Goal: Task Accomplishment & Management: Complete application form

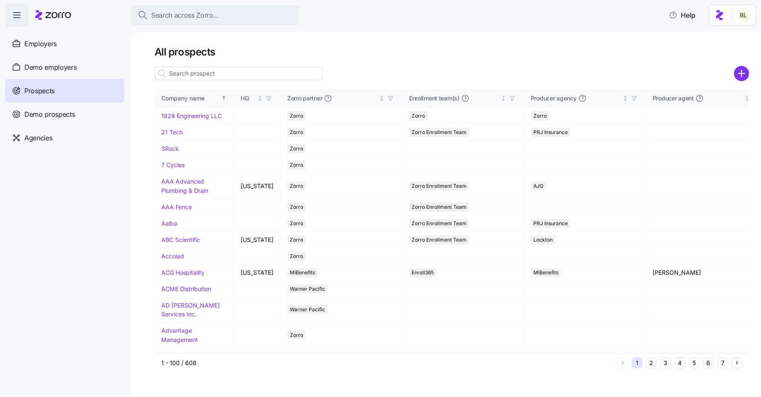
click at [192, 73] on input at bounding box center [239, 73] width 168 height 13
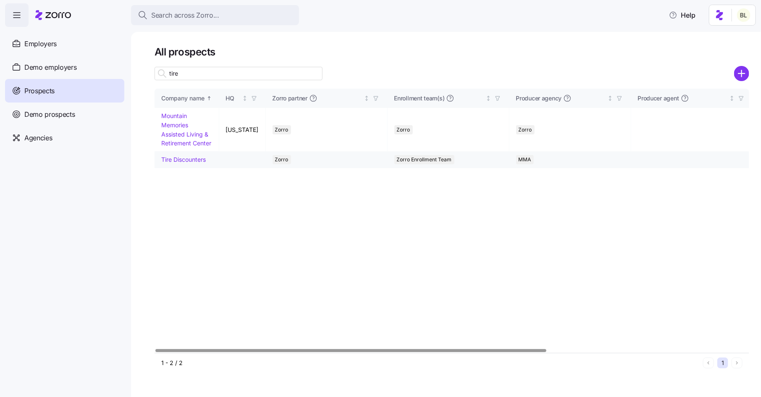
type input "tire"
click at [183, 159] on link "Tire Discounters" at bounding box center [183, 159] width 45 height 7
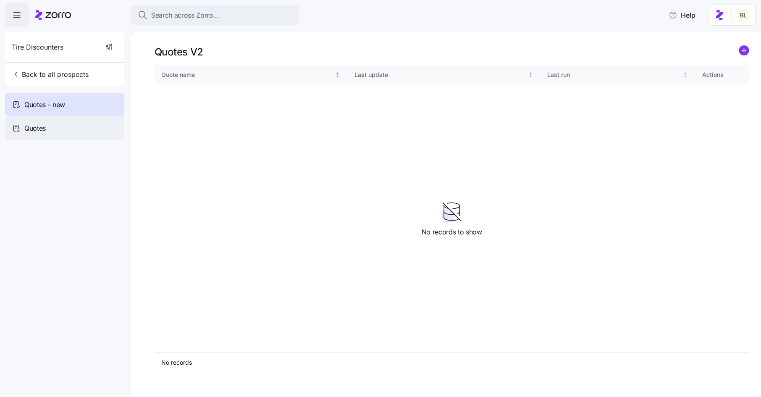
click at [54, 125] on div "Quotes" at bounding box center [64, 128] width 119 height 24
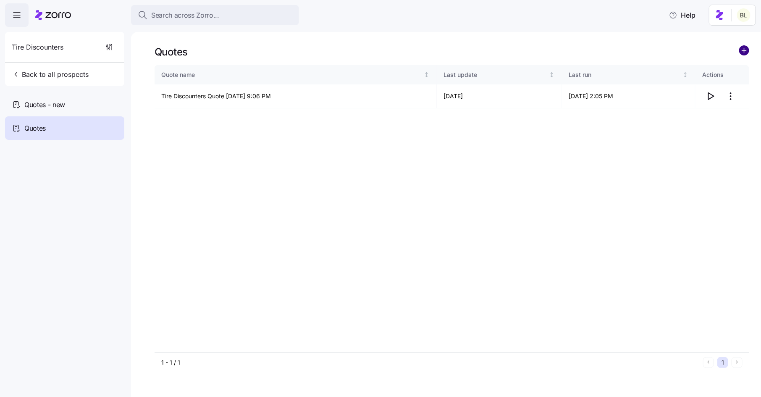
click at [745, 47] on circle "add icon" at bounding box center [743, 50] width 9 height 9
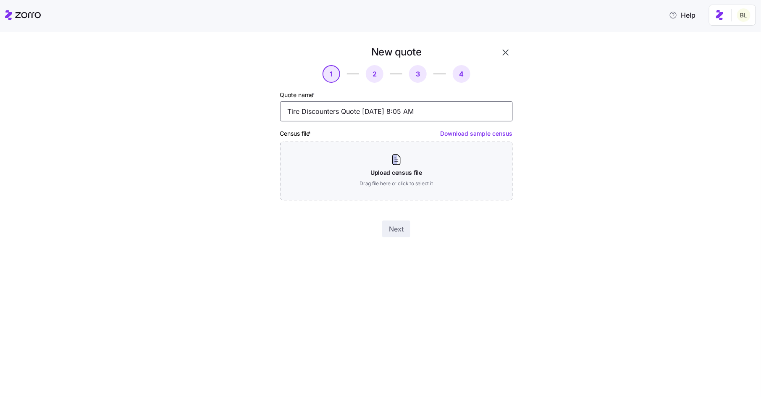
click at [341, 113] on input "Tire Discounters Quote 09/05/2025 8:05 AM" at bounding box center [396, 111] width 233 height 20
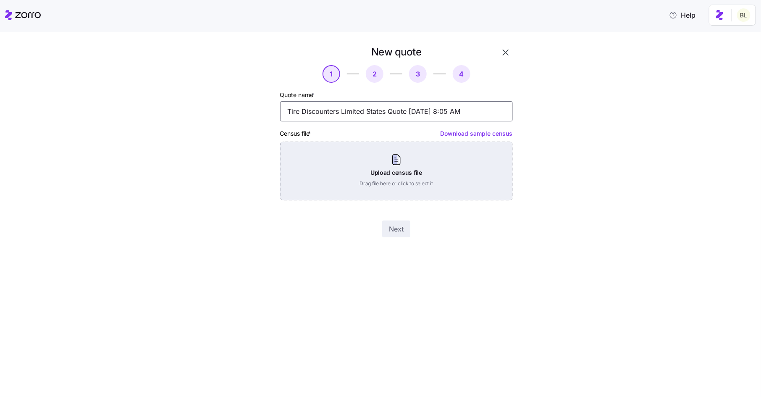
type input "Tire Discounters Limited States Quote 09/05/2025 8:05 AM"
click at [397, 163] on div "Upload census file Drag file here or click to select it" at bounding box center [396, 171] width 233 height 59
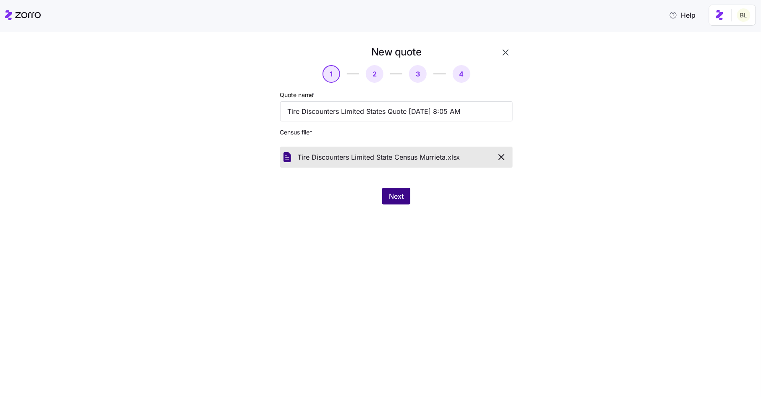
click at [398, 199] on span "Next" at bounding box center [396, 196] width 15 height 10
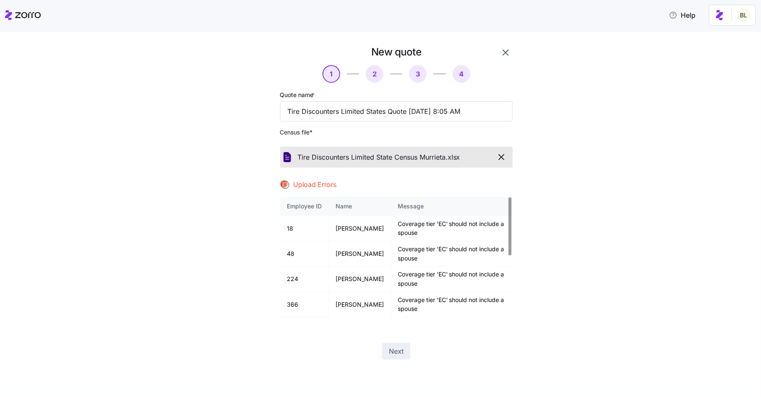
click at [508, 207] on div at bounding box center [509, 226] width 3 height 58
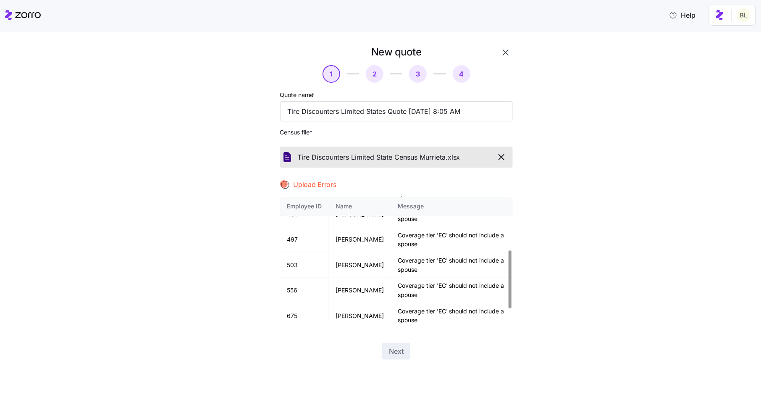
scroll to position [145, 0]
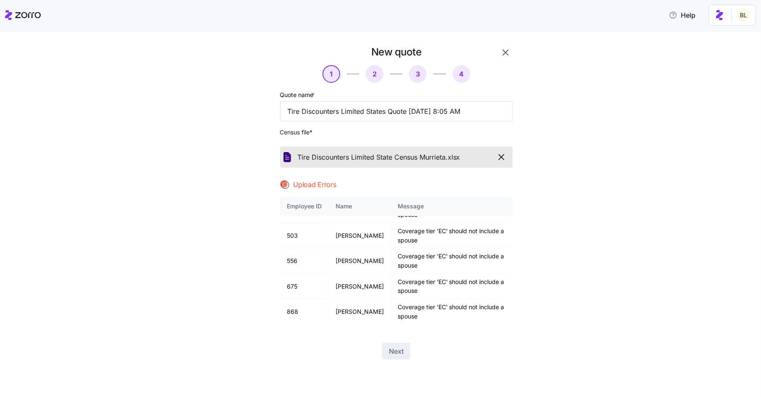
click at [503, 156] on icon "button" at bounding box center [501, 157] width 10 height 10
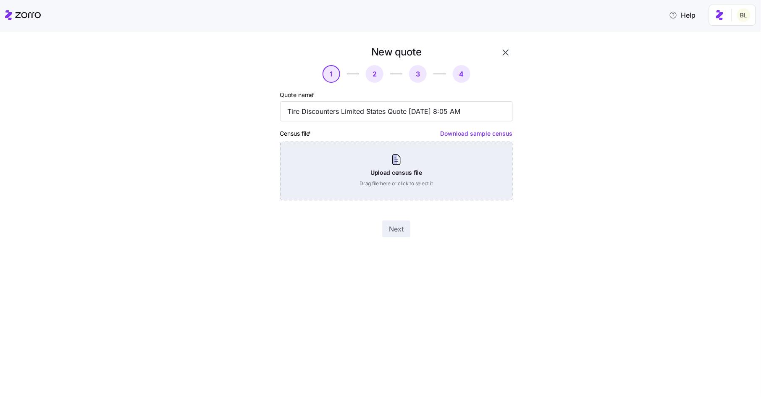
click at [406, 167] on div "Upload census file Drag file here or click to select it" at bounding box center [396, 171] width 233 height 59
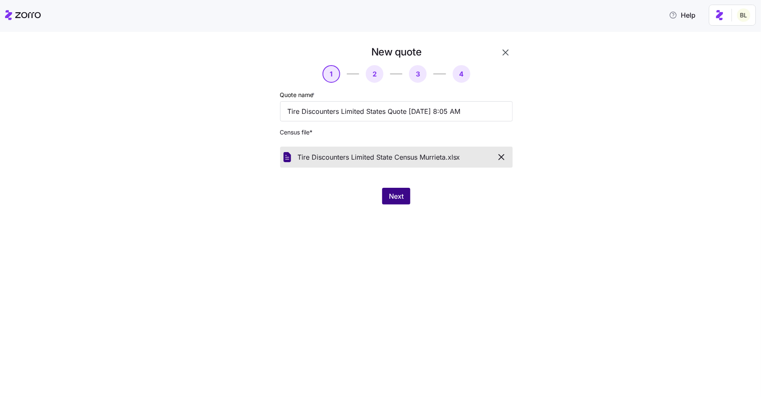
click at [402, 198] on span "Next" at bounding box center [396, 196] width 15 height 10
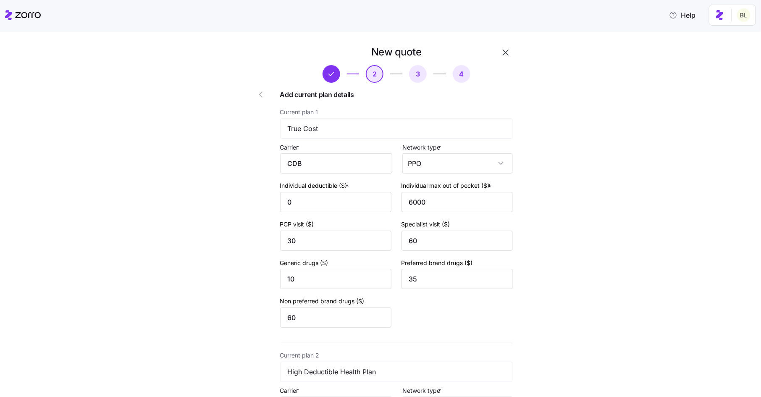
scroll to position [259, 0]
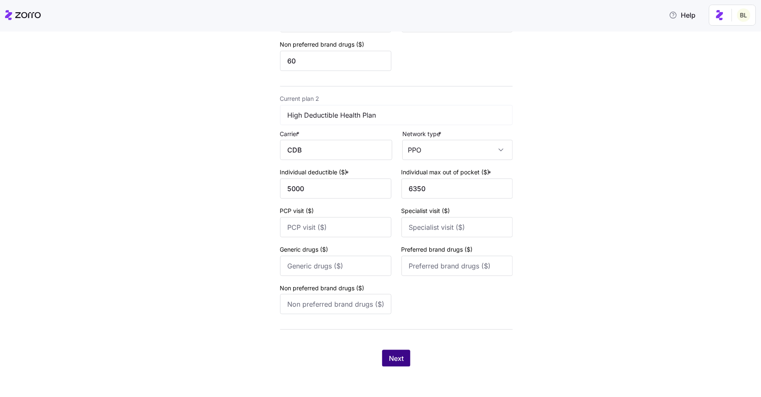
click at [400, 361] on span "Next" at bounding box center [396, 358] width 15 height 10
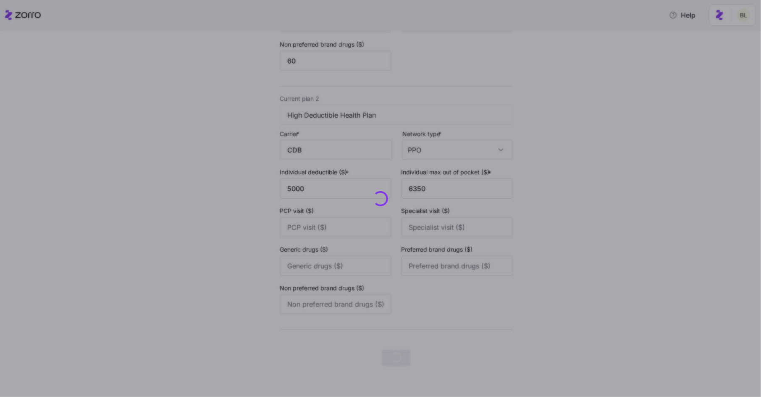
scroll to position [0, 0]
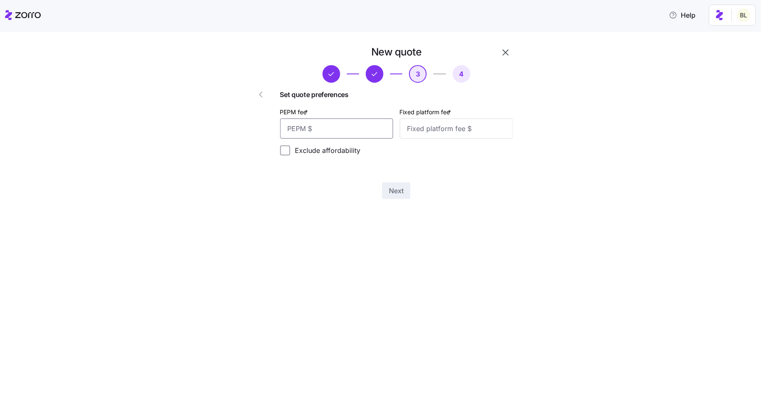
click at [355, 134] on input "PEPM fee *" at bounding box center [336, 128] width 113 height 20
type input "50"
type input "100"
click at [399, 196] on button "Next" at bounding box center [396, 190] width 28 height 17
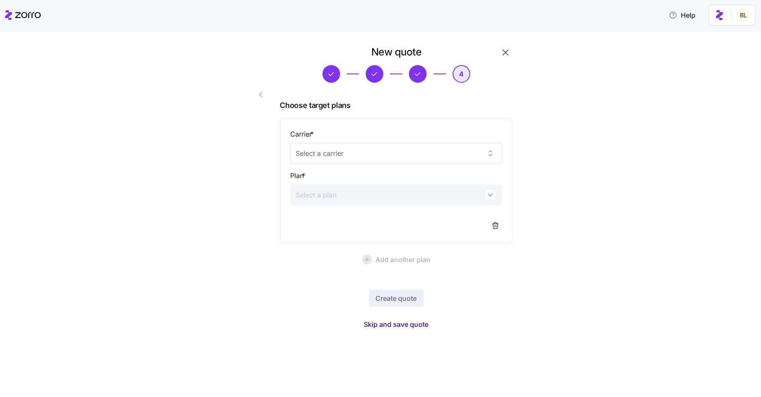
click at [396, 325] on span "Skip and save quote" at bounding box center [396, 324] width 65 height 10
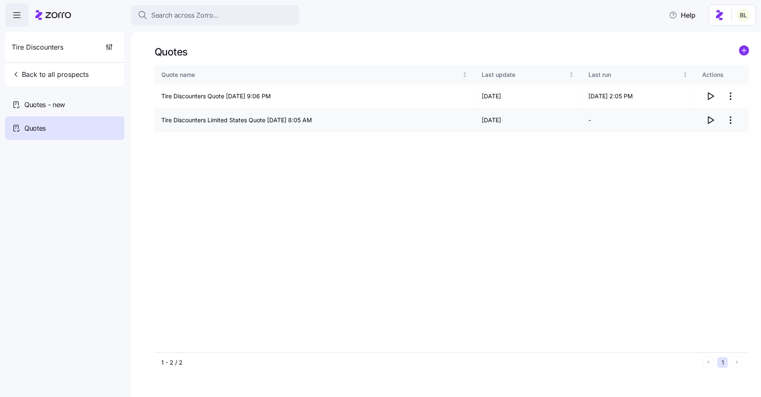
click at [715, 117] on icon "button" at bounding box center [710, 120] width 10 height 10
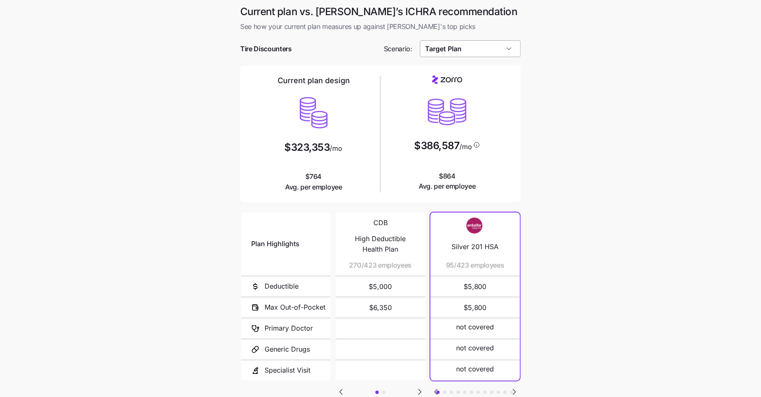
click at [494, 49] on input "Target Plan" at bounding box center [470, 48] width 101 height 17
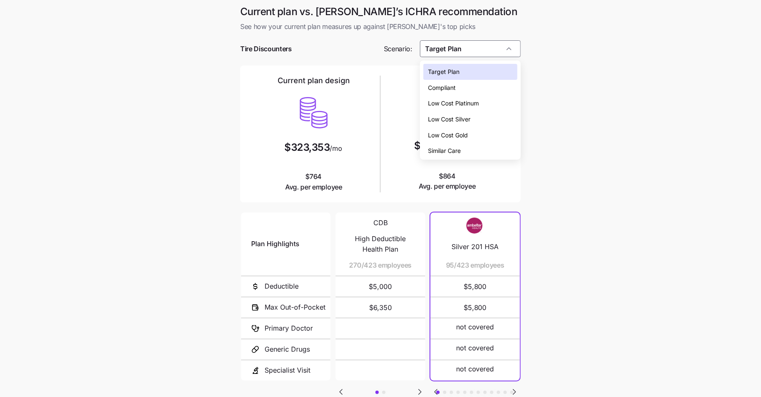
click at [475, 121] on div "Low Cost Silver" at bounding box center [470, 119] width 94 height 16
type input "Low Cost Silver"
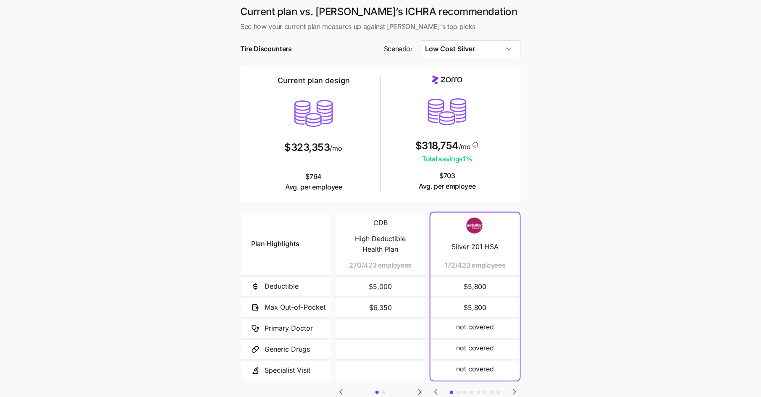
scroll to position [61, 0]
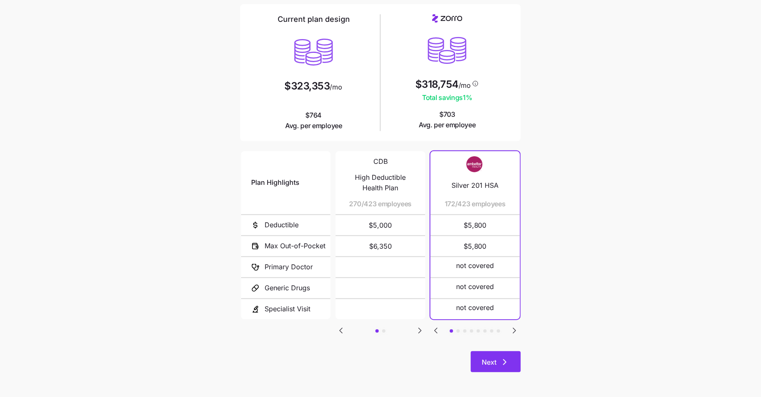
click at [506, 357] on icon "button" at bounding box center [505, 362] width 10 height 10
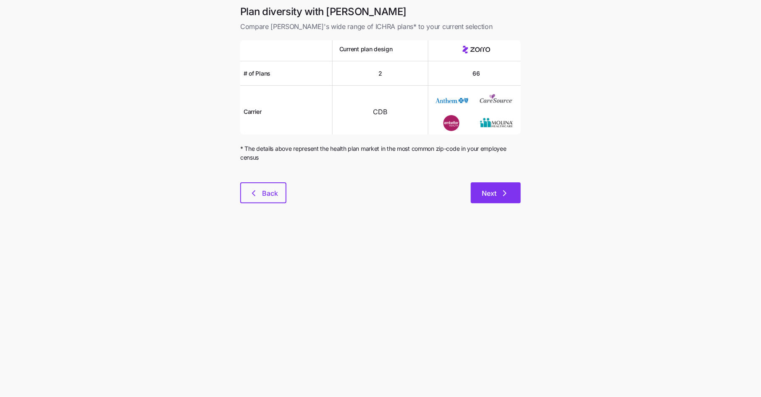
click at [487, 201] on button "Next" at bounding box center [496, 192] width 50 height 21
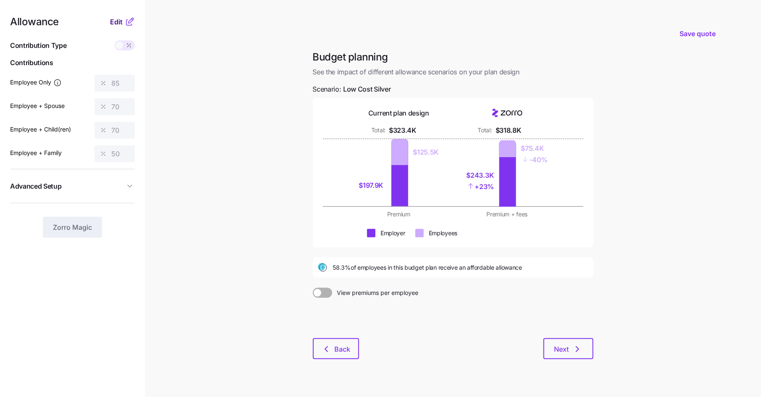
click at [123, 21] on button "Edit" at bounding box center [117, 22] width 15 height 10
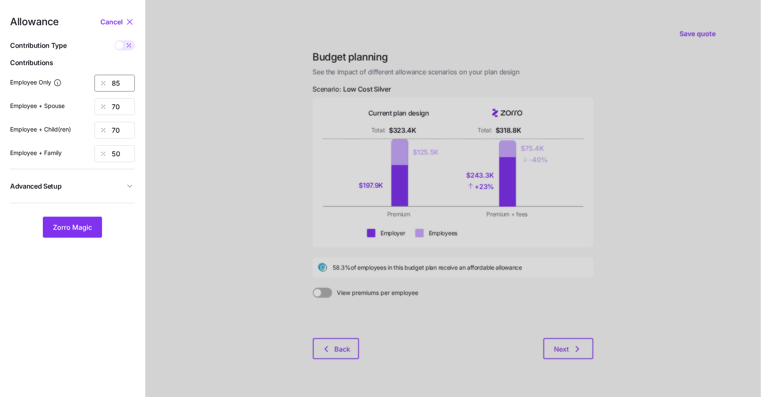
click at [116, 83] on input "85" at bounding box center [114, 83] width 40 height 17
type input "70"
type input "5"
type input "40"
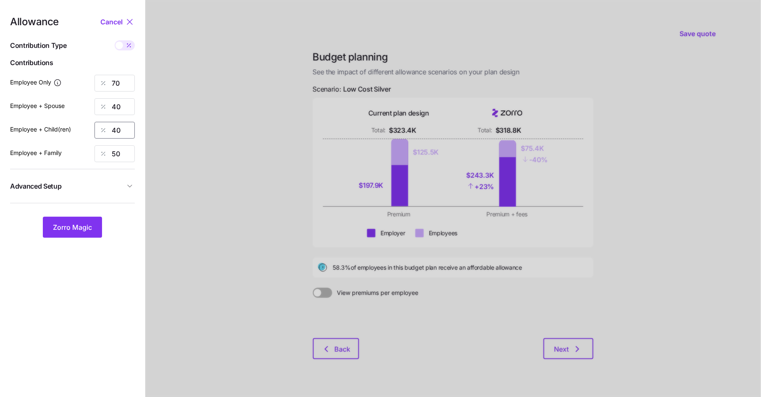
type input "40"
click at [80, 187] on span "Advanced Setup" at bounding box center [67, 186] width 115 height 10
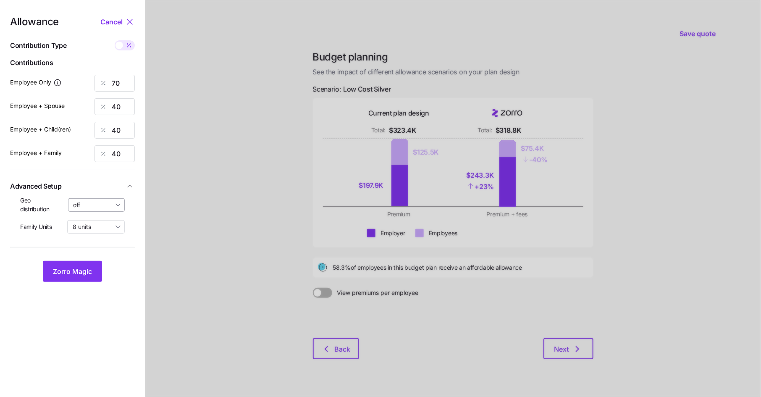
click at [81, 206] on input "off" at bounding box center [96, 204] width 57 height 13
click at [92, 255] on span "By state (3)" at bounding box center [92, 253] width 32 height 9
type input "By state (3)"
click at [90, 272] on span "Zorro Magic" at bounding box center [72, 271] width 39 height 10
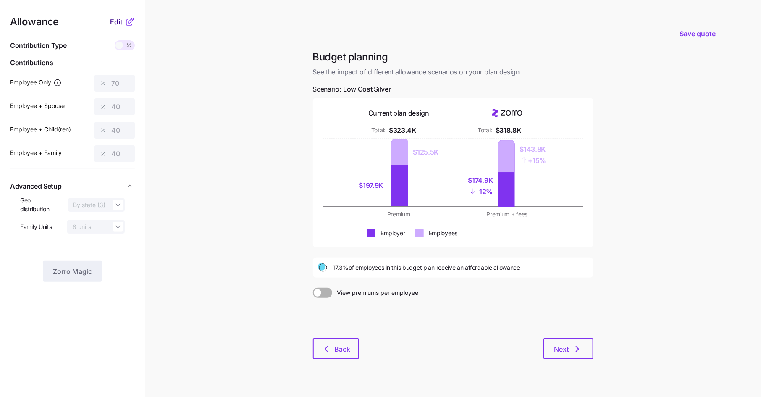
click at [120, 26] on span "Edit" at bounding box center [116, 22] width 13 height 10
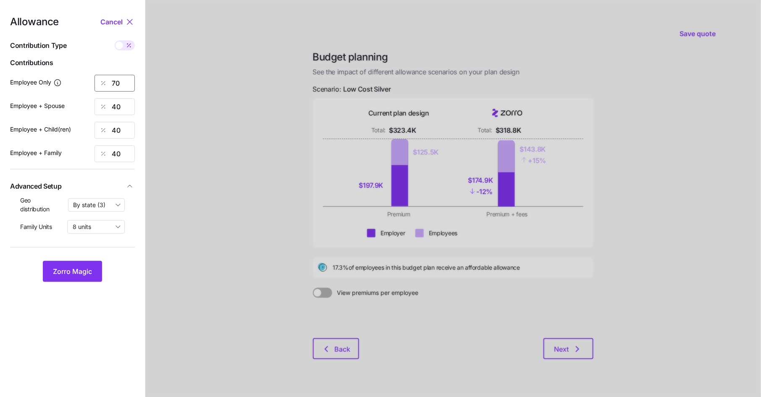
click at [124, 81] on input "70" at bounding box center [114, 83] width 40 height 17
type input "75"
type input "45"
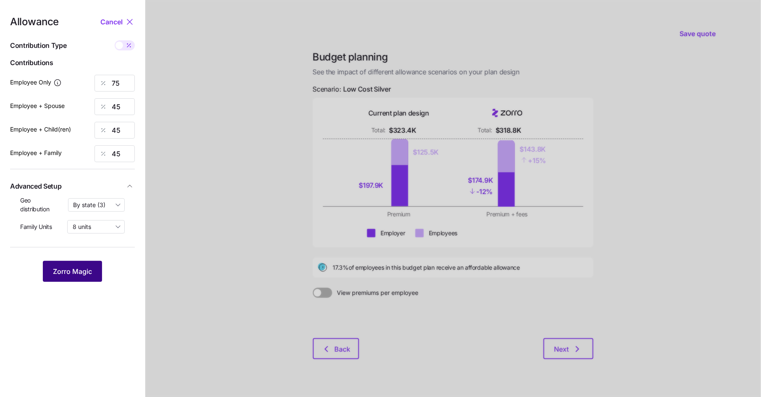
click at [85, 273] on span "Zorro Magic" at bounding box center [72, 271] width 39 height 10
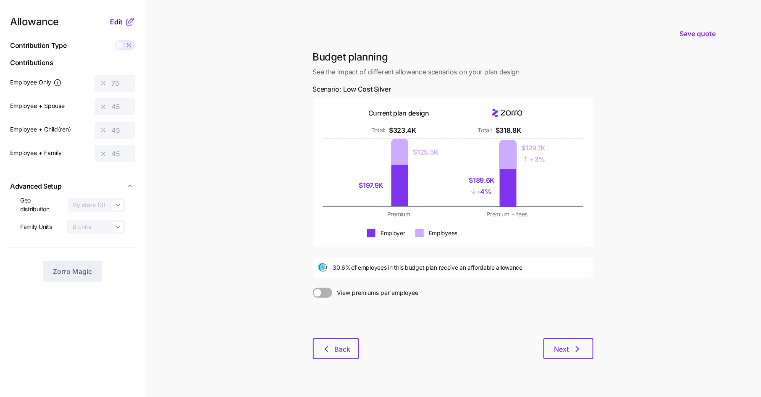
click at [118, 18] on span "Edit" at bounding box center [116, 22] width 13 height 10
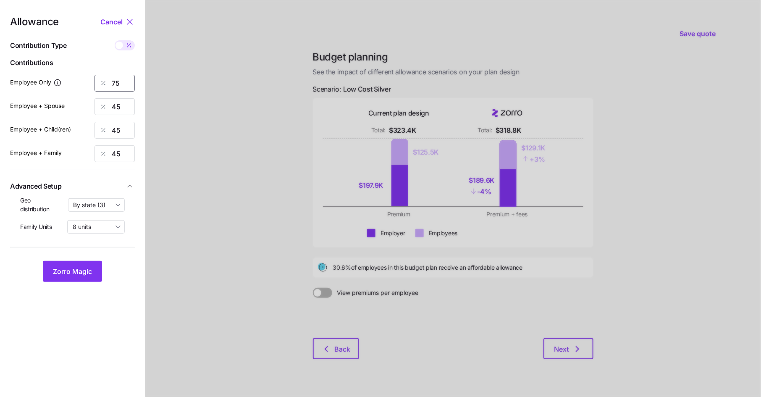
click at [124, 82] on input "75" at bounding box center [114, 83] width 40 height 17
type input "50"
click at [84, 270] on span "Zorro Magic" at bounding box center [72, 271] width 39 height 10
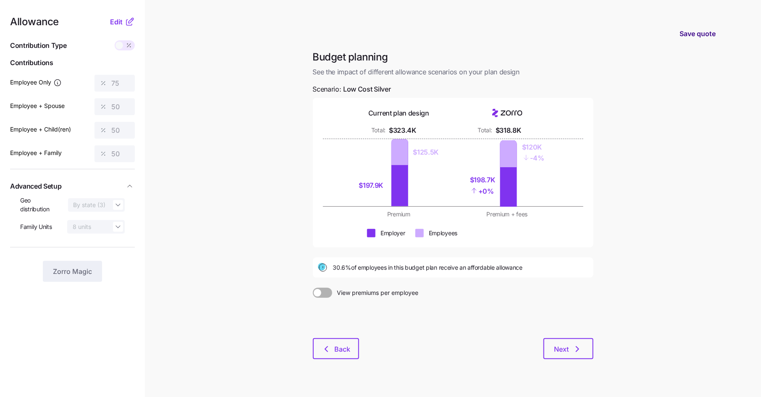
click at [689, 36] on span "Save quote" at bounding box center [697, 34] width 36 height 10
